Goal: Use online tool/utility: Utilize a website feature to perform a specific function

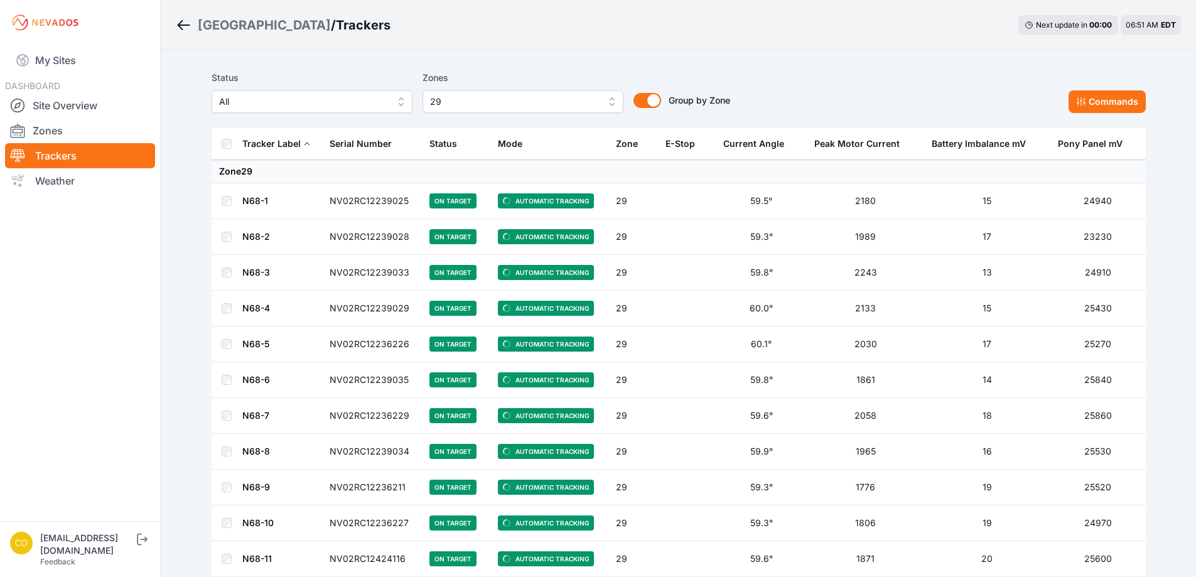
click at [606, 105] on button "29" at bounding box center [522, 101] width 201 height 23
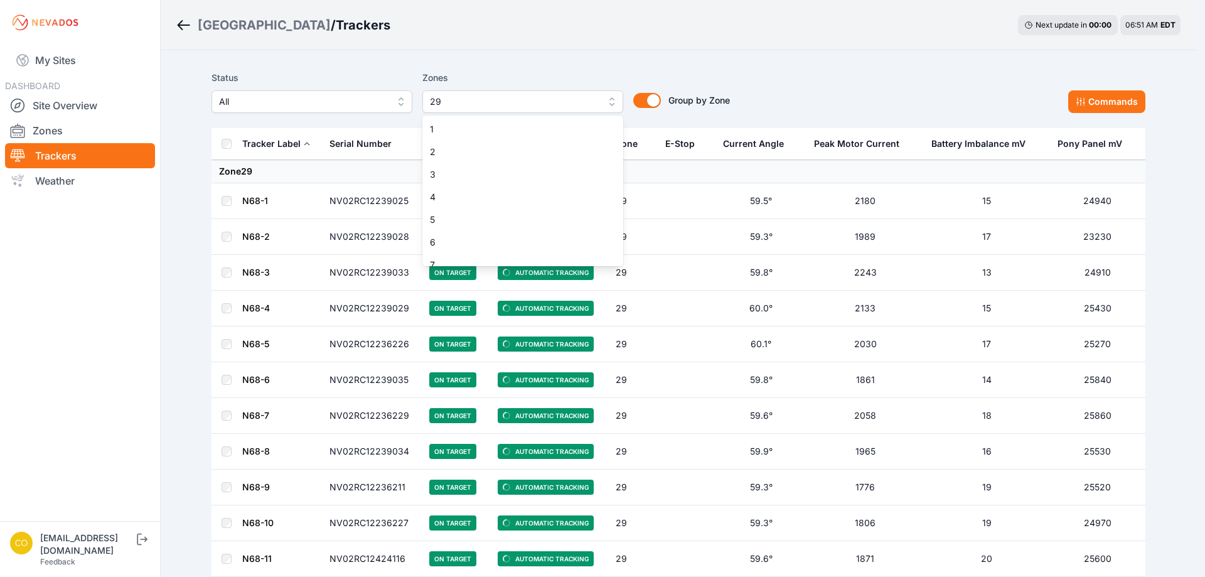
scroll to position [575, 0]
click at [587, 257] on span "29" at bounding box center [515, 255] width 171 height 13
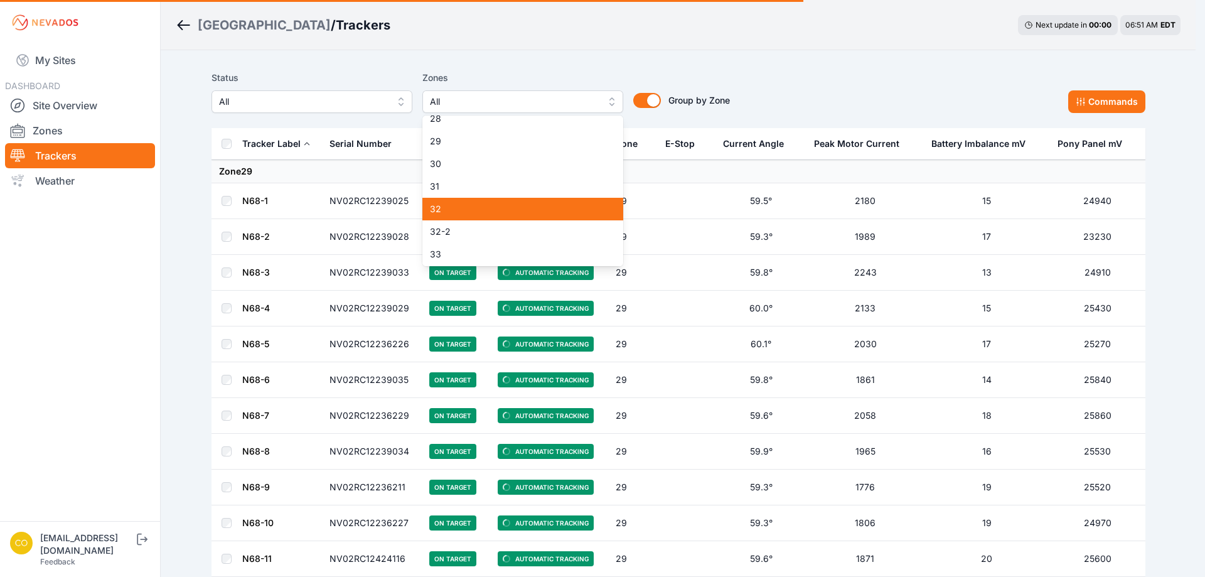
scroll to position [700, 0]
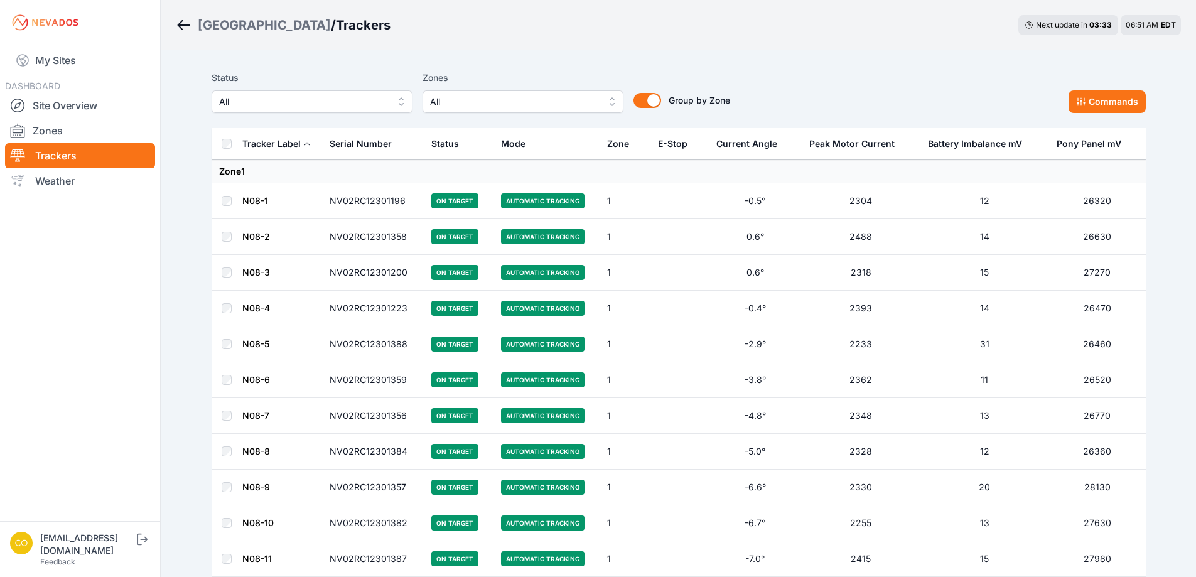
click at [589, 104] on span "All" at bounding box center [514, 101] width 168 height 15
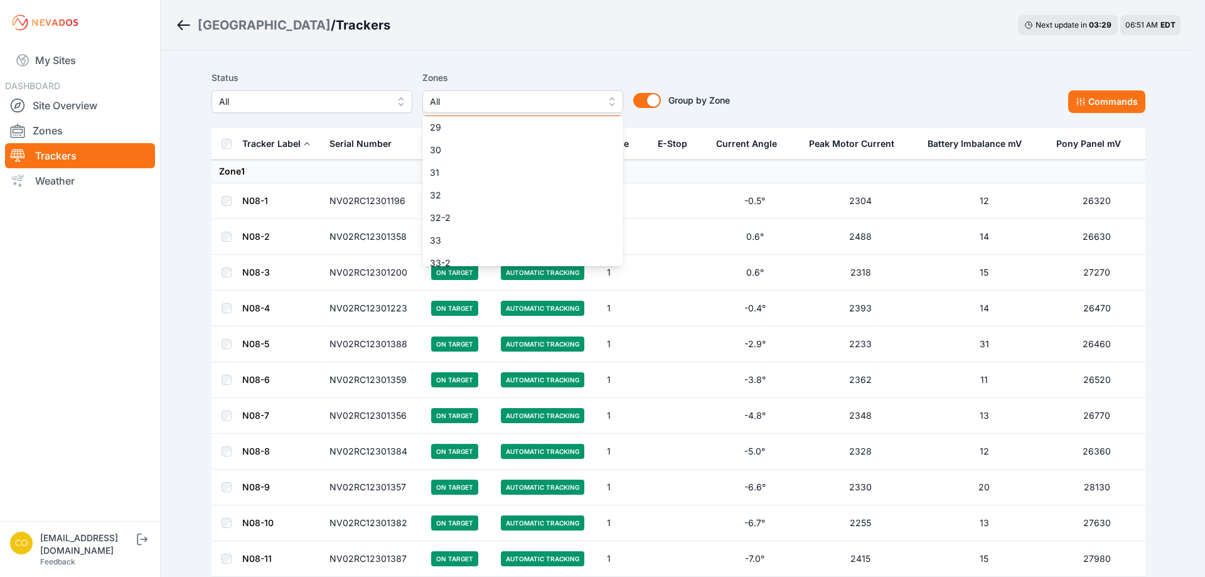
scroll to position [753, 0]
click at [446, 127] on span "31" at bounding box center [515, 121] width 171 height 13
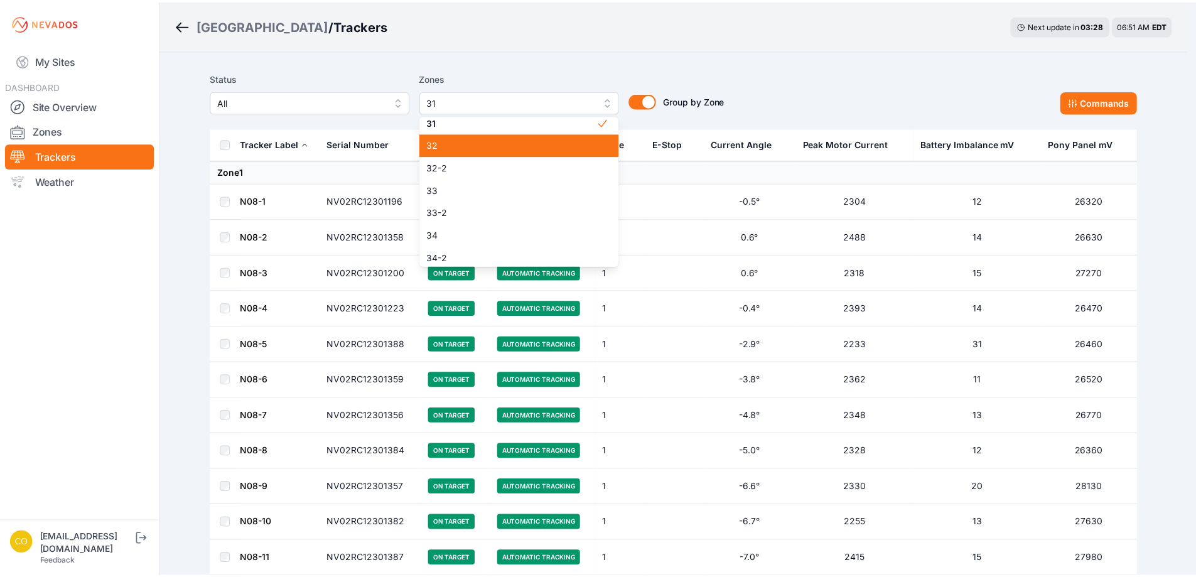
scroll to position [748, 0]
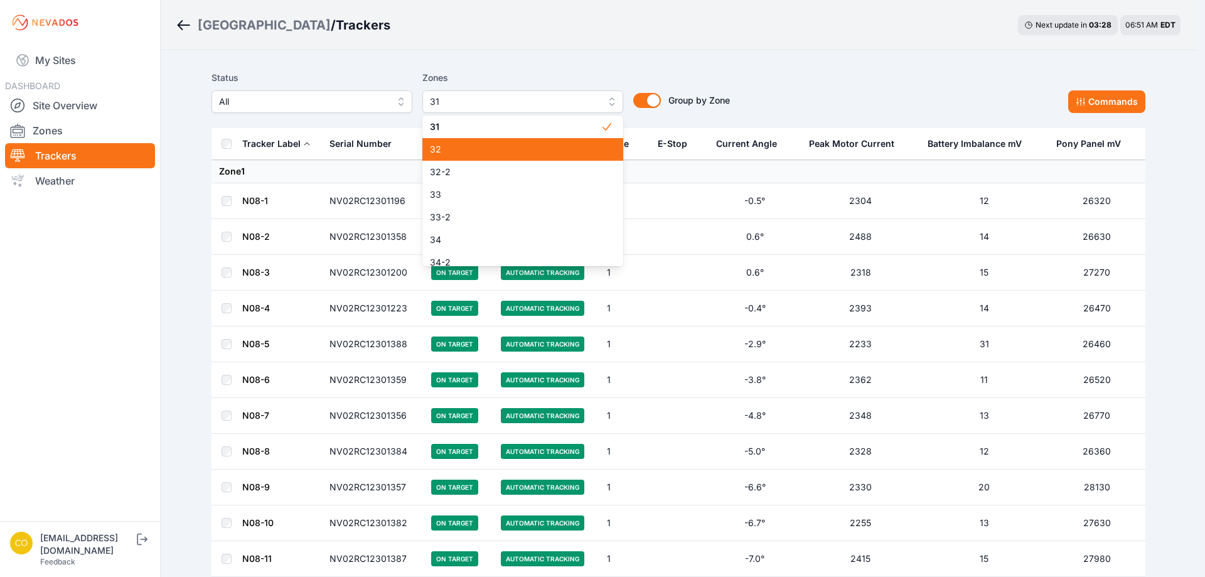
click at [442, 150] on span "32" at bounding box center [515, 149] width 171 height 13
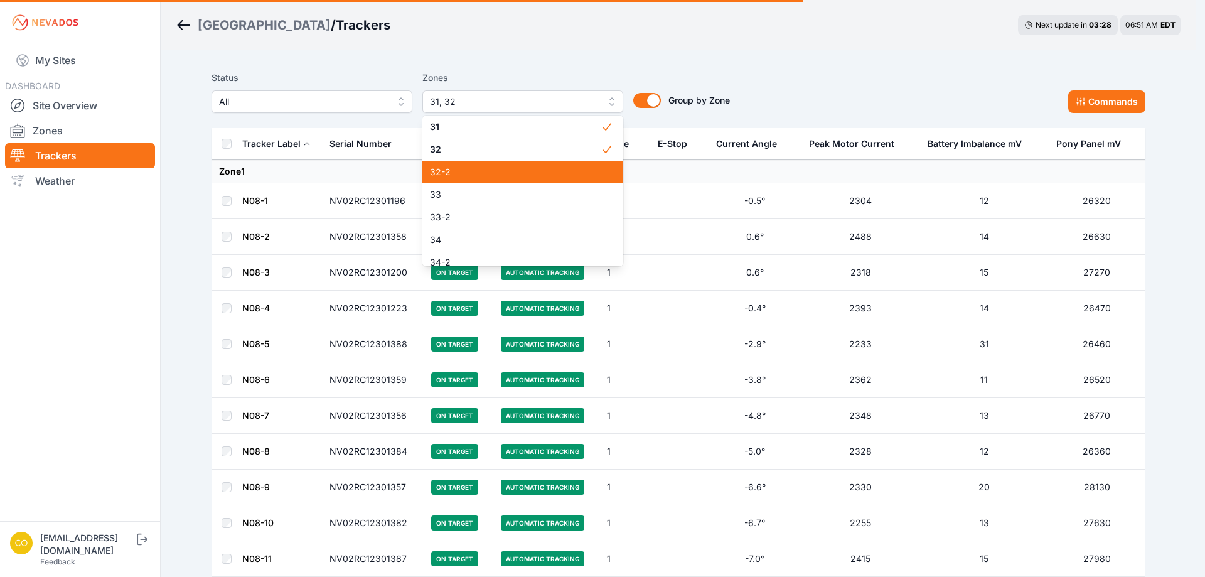
click at [444, 171] on span "32-2" at bounding box center [515, 172] width 171 height 13
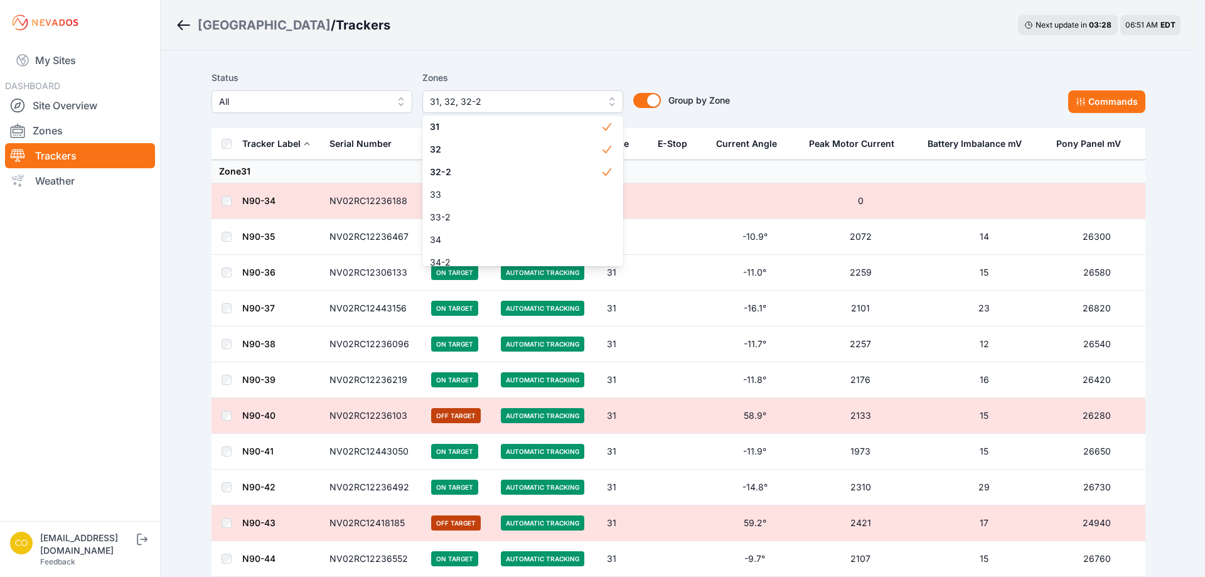
click at [1127, 105] on div "Status All Zones 31, 32, 32-2 1 2 3 4 5 6 7 8 9 10 11 11-2 12 13 14 15 16 17 18…" at bounding box center [679, 91] width 934 height 43
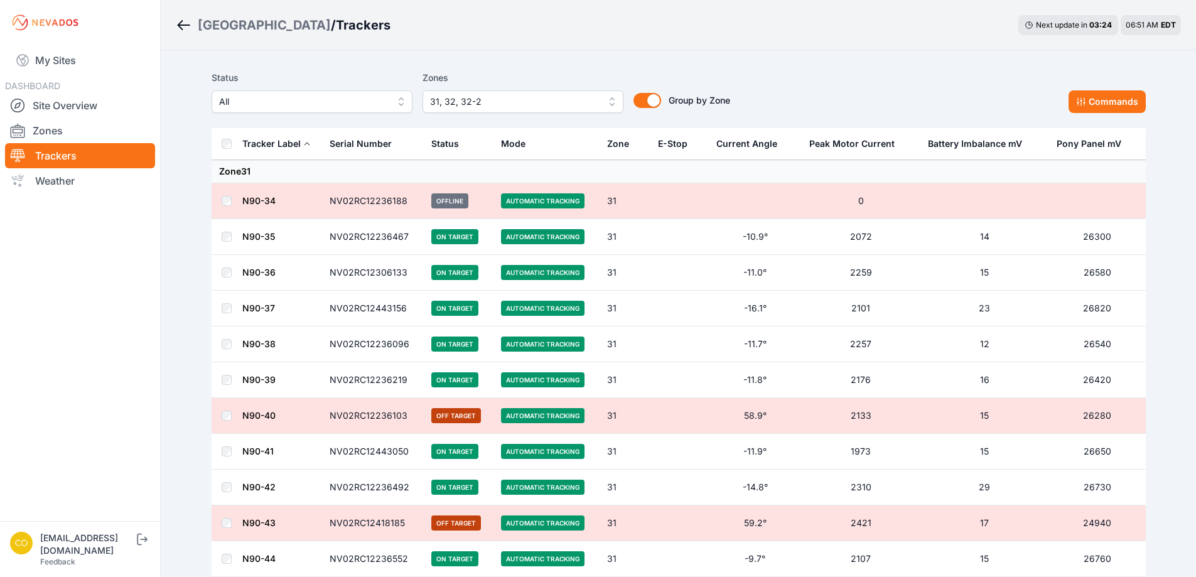
click at [1093, 105] on button "Commands" at bounding box center [1106, 101] width 77 height 23
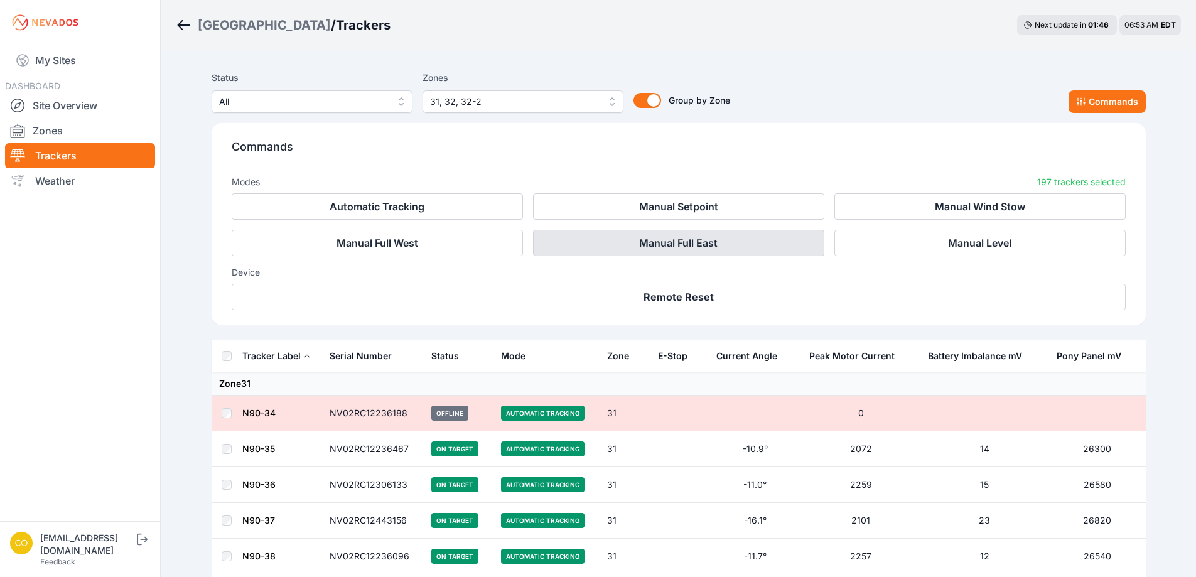
click at [713, 248] on button "Manual Full East" at bounding box center [678, 243] width 291 height 26
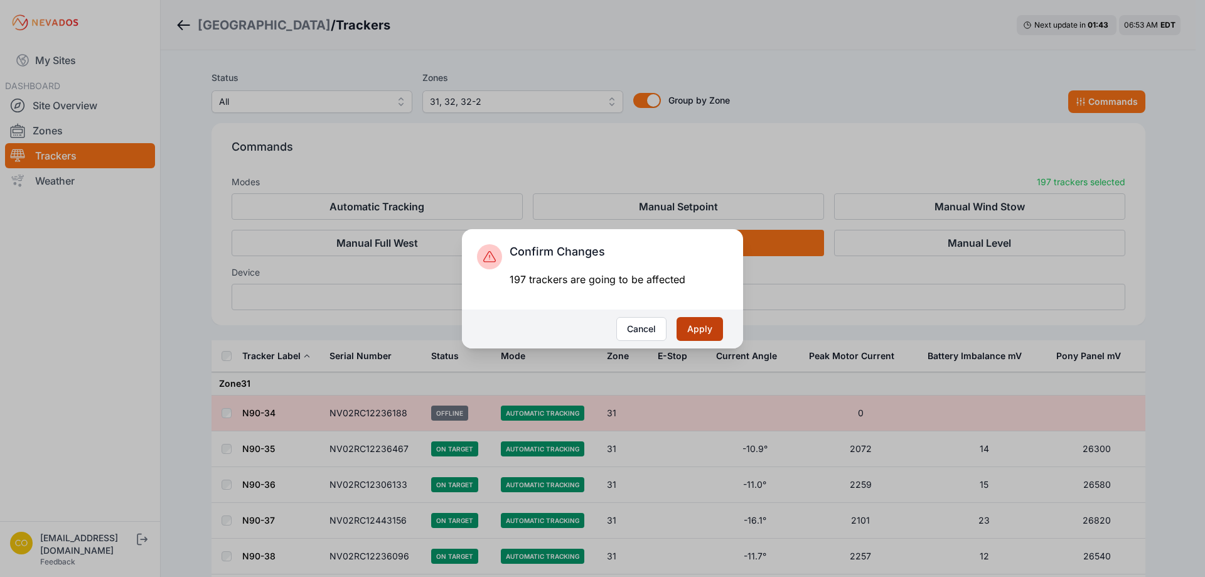
click at [704, 331] on button "Apply" at bounding box center [700, 329] width 46 height 24
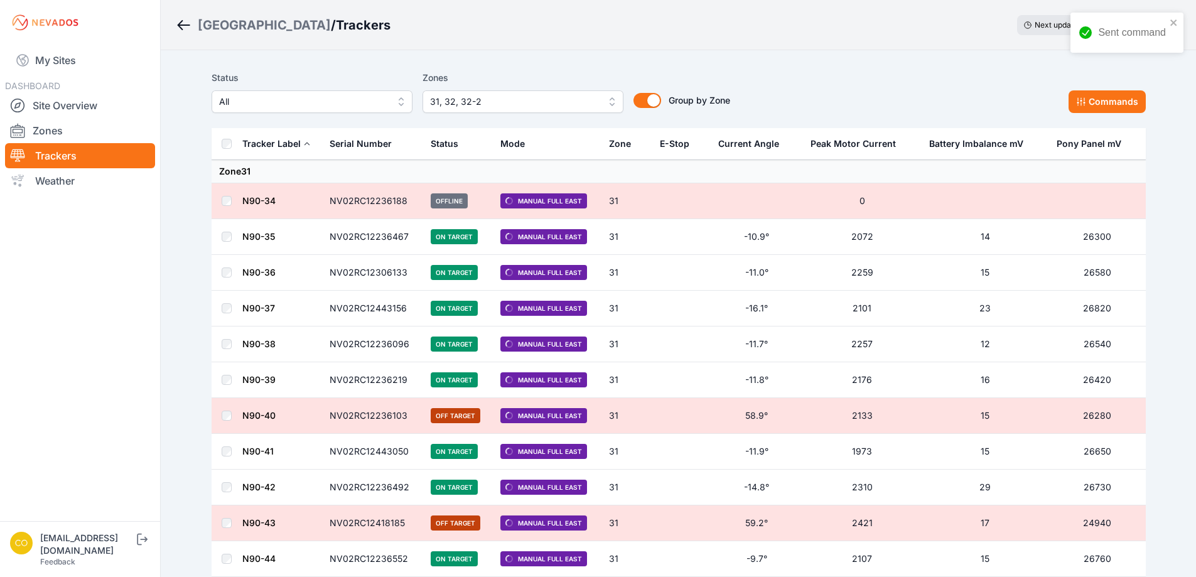
click at [612, 104] on button "31, 32, 32-2" at bounding box center [522, 101] width 201 height 23
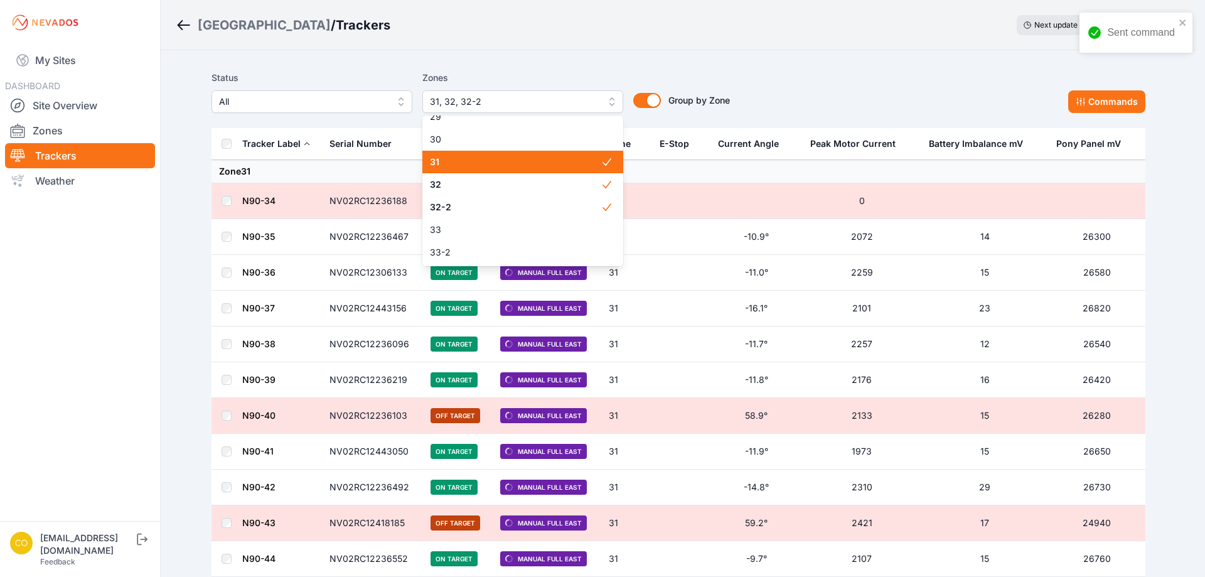
scroll to position [746, 0]
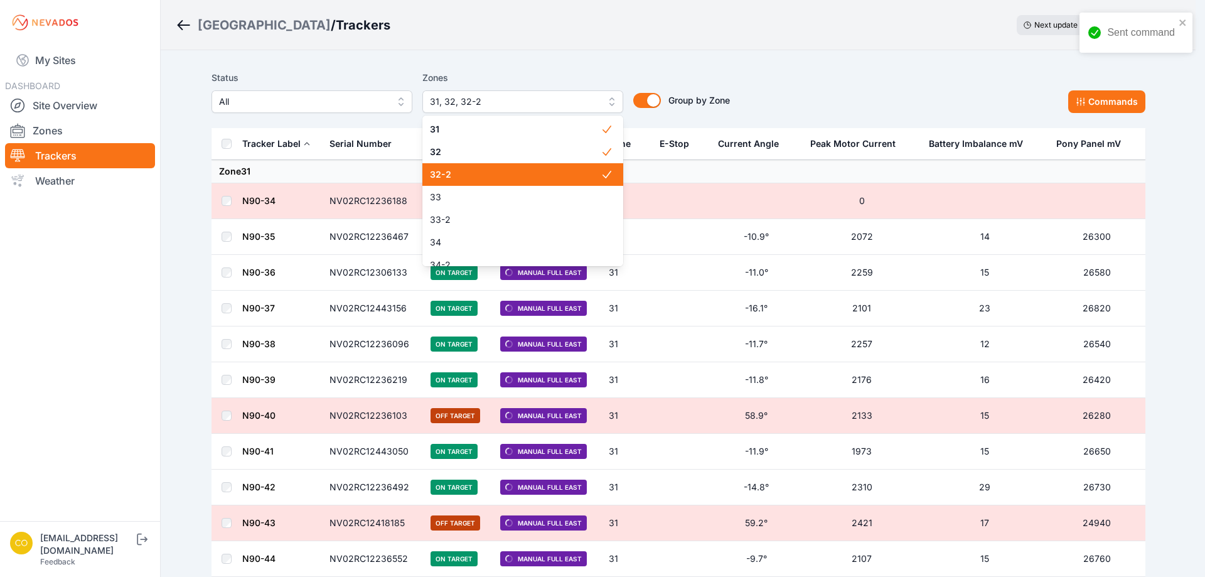
click at [601, 176] on icon at bounding box center [607, 174] width 13 height 13
click at [601, 151] on icon at bounding box center [607, 152] width 13 height 13
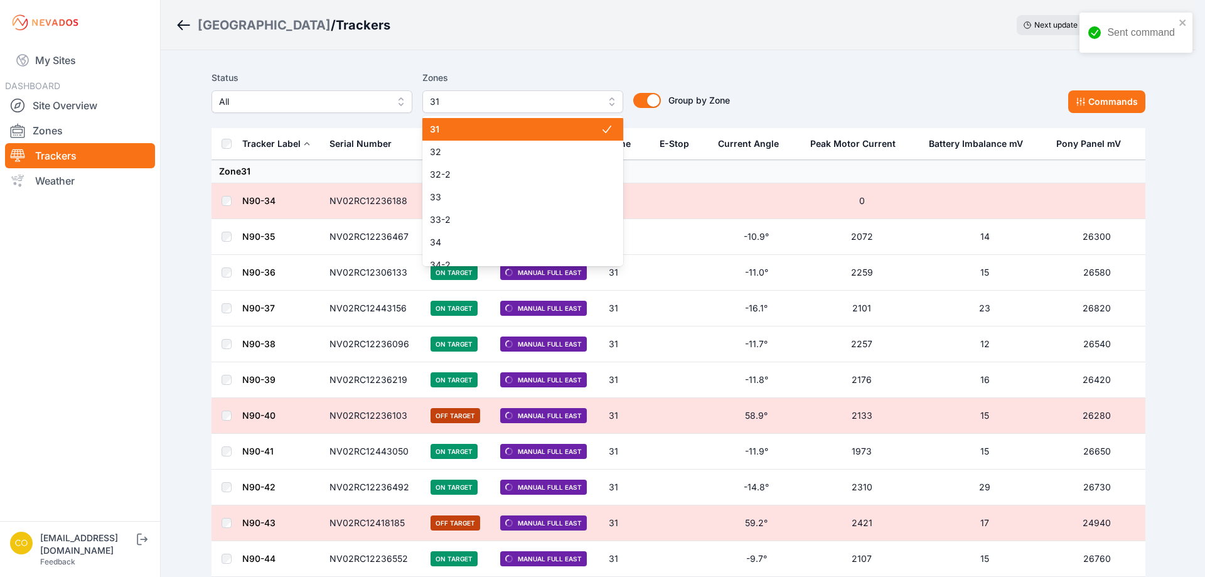
click at [601, 130] on icon at bounding box center [607, 129] width 13 height 13
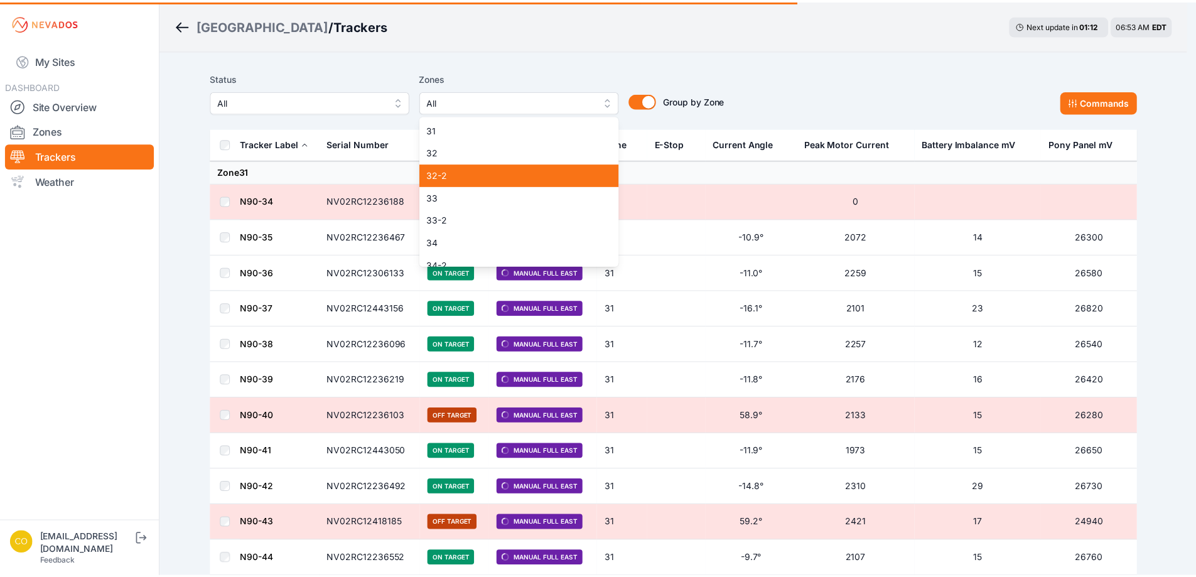
scroll to position [620, 0]
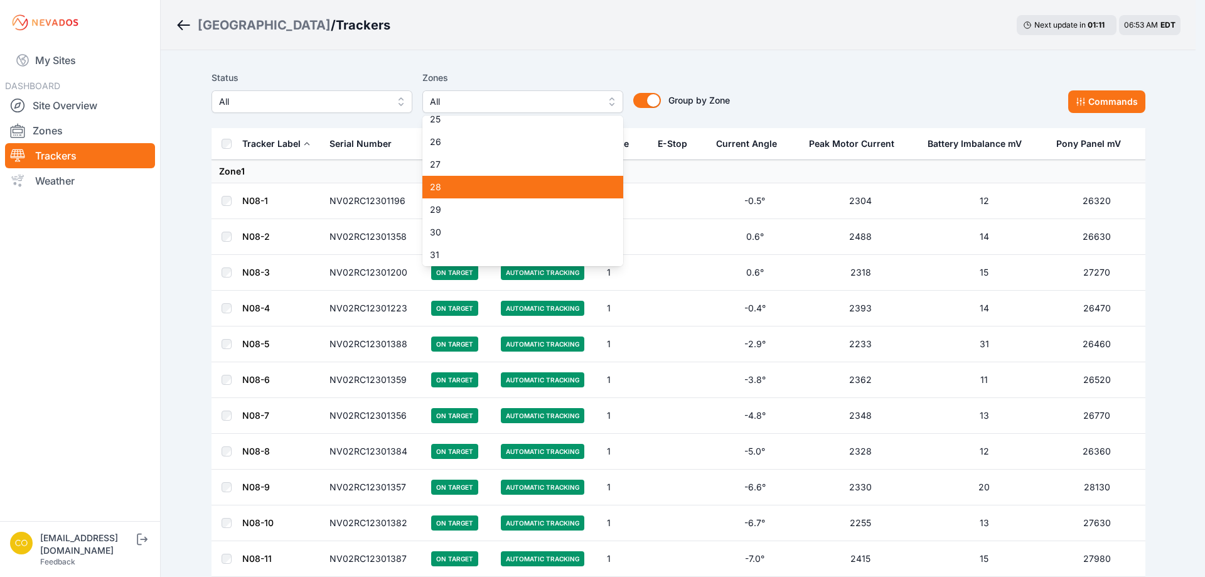
click at [434, 188] on span "28" at bounding box center [515, 187] width 171 height 13
click at [439, 209] on span "29" at bounding box center [515, 209] width 171 height 13
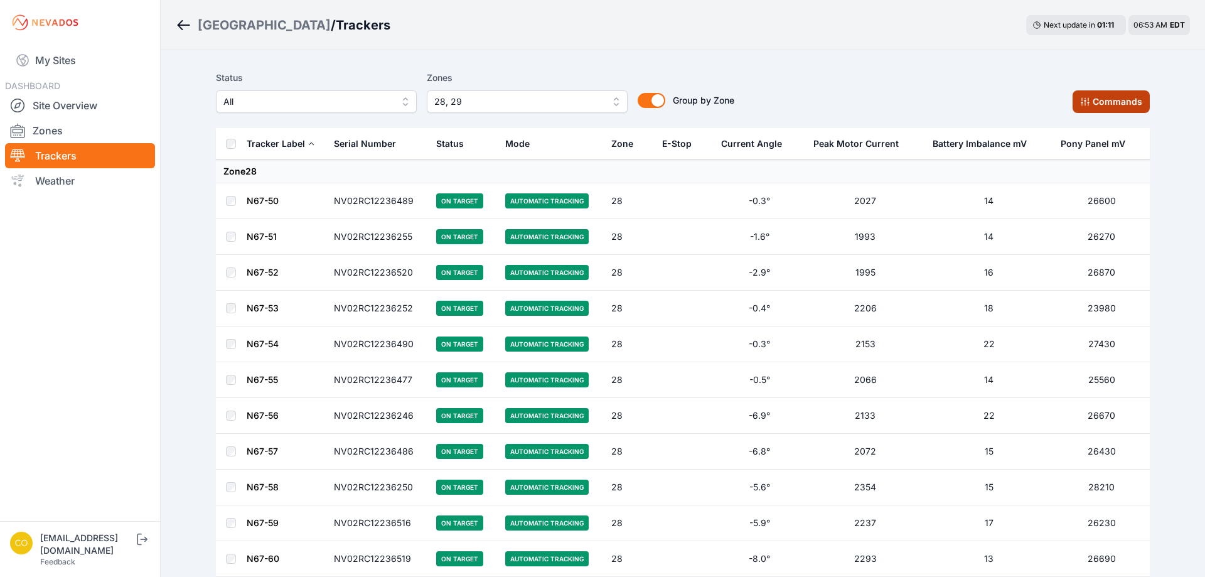
drag, startPoint x: 1083, startPoint y: 104, endPoint x: 1191, endPoint y: 108, distance: 107.4
click at [1083, 102] on icon at bounding box center [1085, 102] width 10 height 10
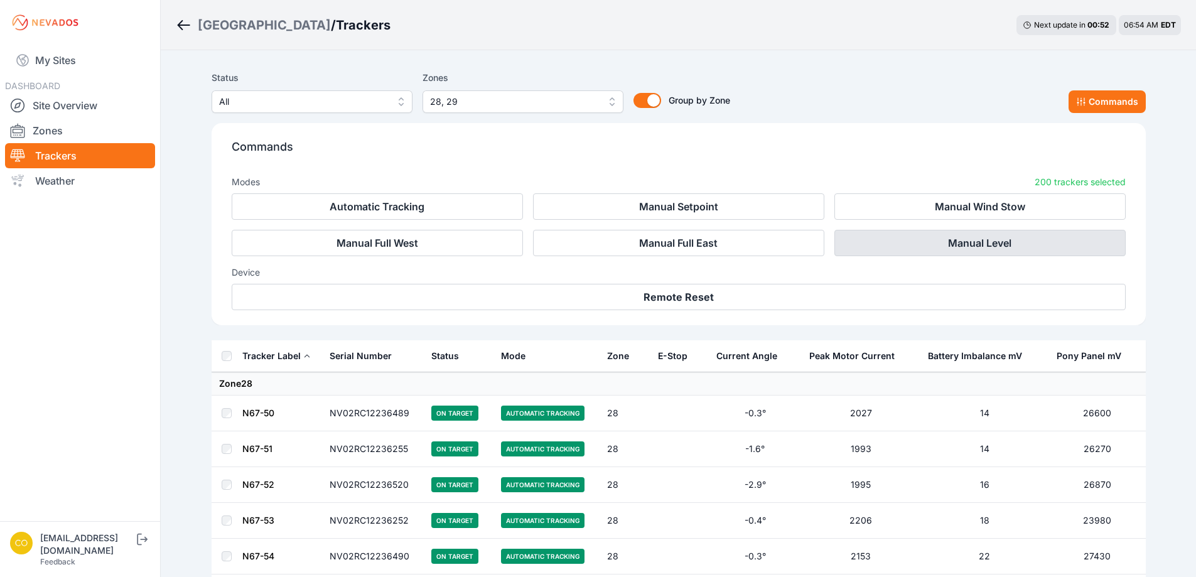
click at [976, 247] on button "Manual Level" at bounding box center [979, 243] width 291 height 26
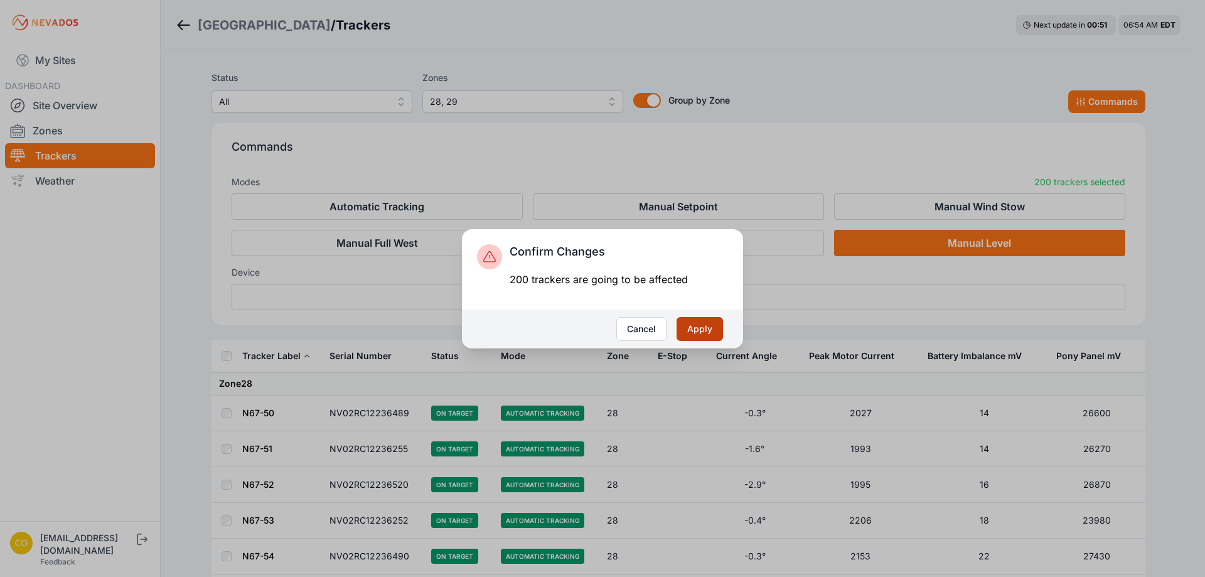
click at [710, 326] on button "Apply" at bounding box center [700, 329] width 46 height 24
